Goal: Entertainment & Leisure: Consume media (video, audio)

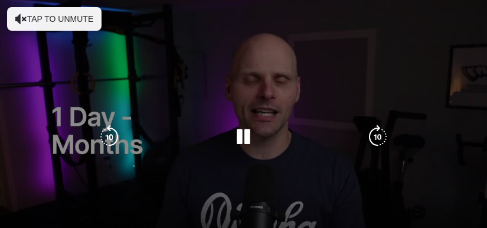
scroll to position [404, 0]
click at [375, 132] on icon "Video Player" at bounding box center [378, 137] width 24 height 24
click at [375, 138] on icon "Video Player" at bounding box center [378, 137] width 24 height 24
